Goal: Information Seeking & Learning: Learn about a topic

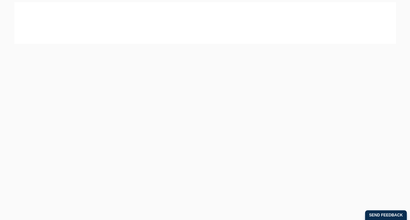
scroll to position [33, 0]
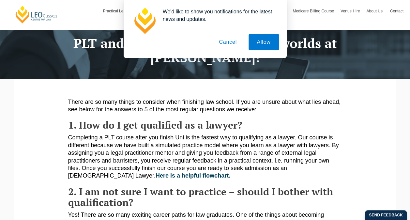
click at [227, 42] on button "Cancel" at bounding box center [228, 42] width 34 height 16
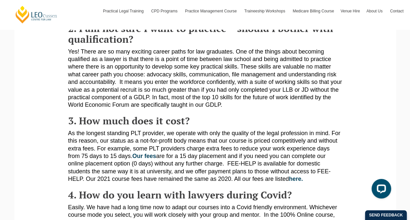
scroll to position [228, 0]
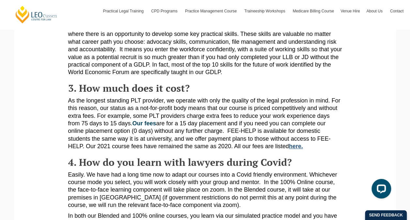
click at [296, 149] on link "here." at bounding box center [296, 146] width 14 height 7
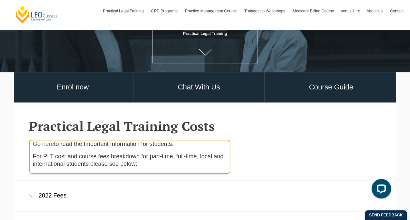
scroll to position [98, 0]
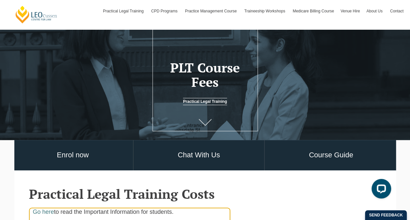
click at [200, 122] on icon at bounding box center [205, 122] width 12 height 6
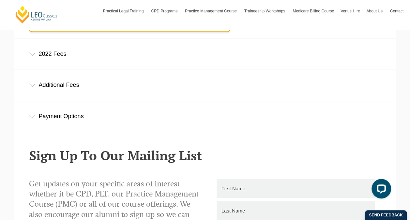
scroll to position [243, 0]
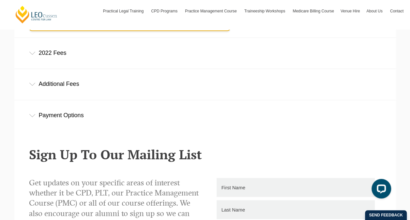
click at [64, 57] on div "2022 Fees" at bounding box center [205, 53] width 382 height 30
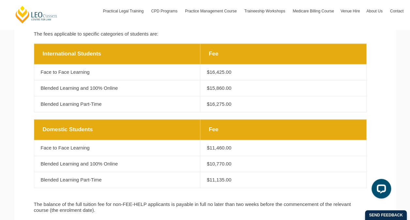
scroll to position [308, 0]
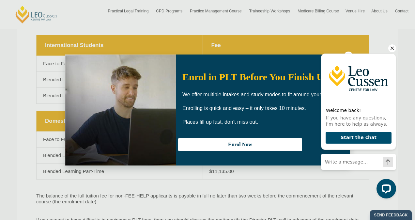
click at [391, 45] on icon "Hide greeting" at bounding box center [392, 48] width 8 height 8
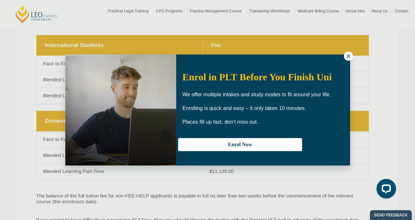
click at [344, 54] on button at bounding box center [348, 56] width 9 height 9
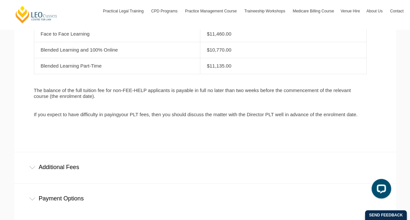
scroll to position [406, 0]
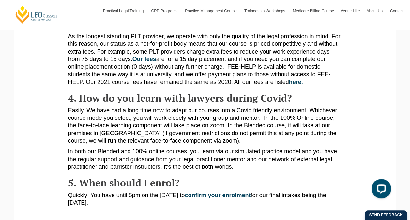
scroll to position [294, 0]
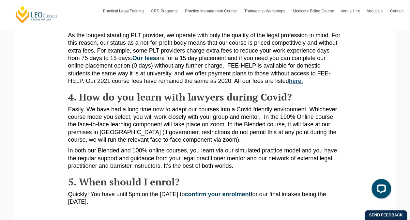
click at [299, 80] on link "here." at bounding box center [296, 81] width 14 height 7
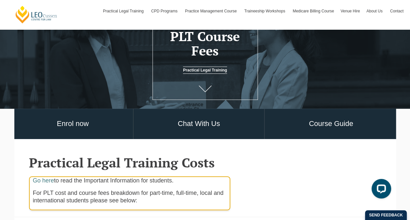
scroll to position [65, 0]
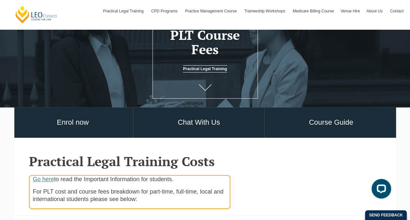
click at [51, 179] on link "Go here" at bounding box center [43, 179] width 21 height 7
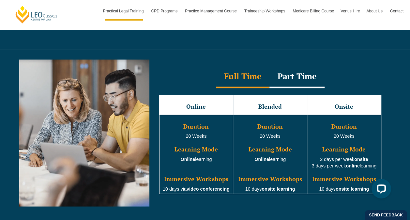
scroll to position [587, 0]
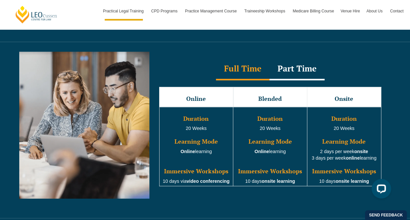
click at [301, 59] on div "Part Time" at bounding box center [296, 68] width 55 height 23
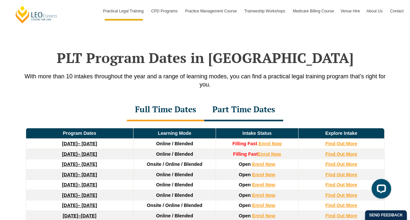
scroll to position [848, 0]
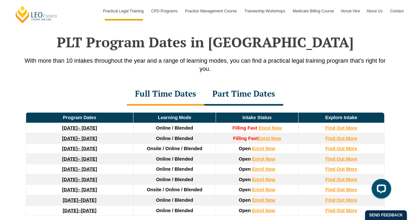
click at [231, 83] on div "Part Time Dates" at bounding box center [243, 94] width 79 height 23
